Goal: Task Accomplishment & Management: Use online tool/utility

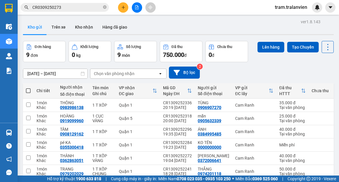
scroll to position [87, 0]
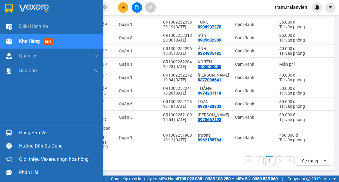
click at [32, 41] on span "Kho hàng" at bounding box center [29, 41] width 21 height 6
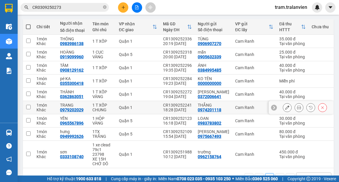
scroll to position [0, 0]
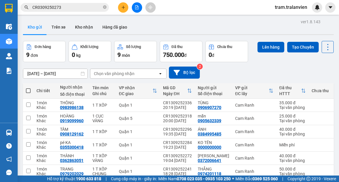
click at [47, 74] on div "ver 1.8.143 Kho gửi Trên xe Kho nhận Hàng đã giao Đơn hàng 9 đơn Khối lượng 0 k…" at bounding box center [179, 136] width 316 height 236
click at [289, 70] on div "[DATE] – [DATE] Press the down arrow key to interact with the calendar and sele…" at bounding box center [178, 73] width 311 height 12
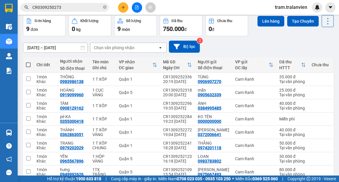
scroll to position [71, 0]
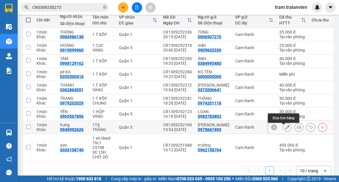
click at [286, 128] on button at bounding box center [287, 127] width 8 height 10
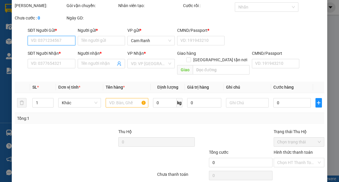
type input "0975667493"
type input "[PERSON_NAME]"
type input "056195009177"
type input "0949992626"
type input "hưng"
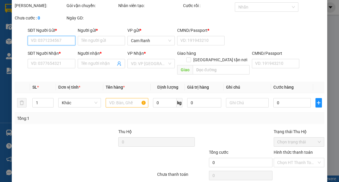
type input "051204011669"
type input "80.000"
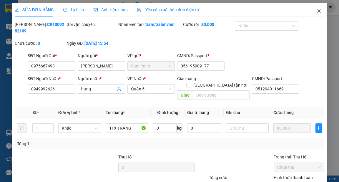
click at [317, 12] on icon "close" at bounding box center [319, 11] width 5 height 5
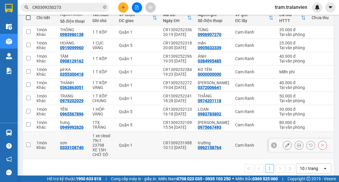
scroll to position [87, 0]
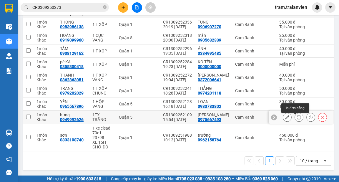
click at [297, 115] on icon at bounding box center [299, 117] width 4 height 4
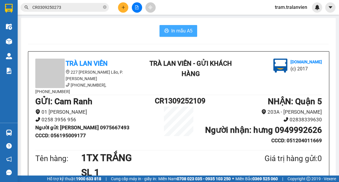
click at [185, 34] on span "In mẫu A5" at bounding box center [181, 30] width 21 height 7
